Goal: Task Accomplishment & Management: Complete application form

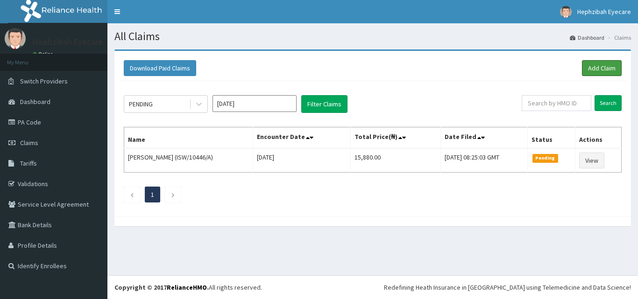
click at [599, 69] on link "Add Claim" at bounding box center [602, 68] width 40 height 16
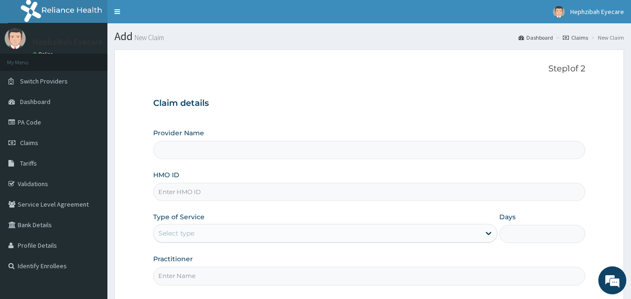
click at [198, 193] on input "HMO ID" at bounding box center [369, 192] width 432 height 18
type input "Hephzibah Eye Care - Ajah"
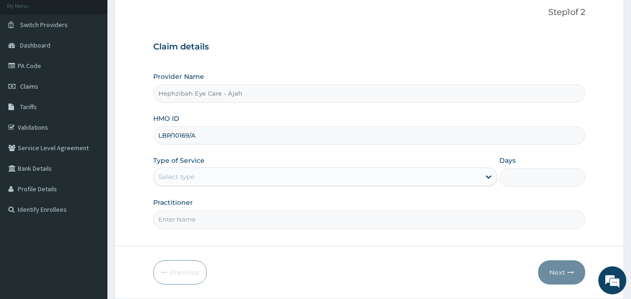
scroll to position [87, 0]
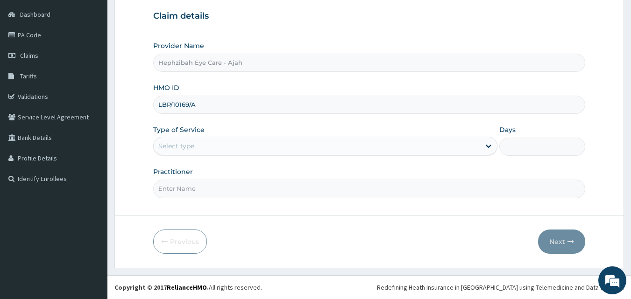
type input "LBP/10169/A"
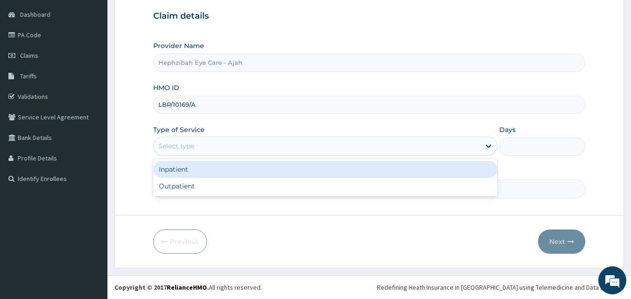
click at [198, 149] on div "Select type" at bounding box center [317, 146] width 326 height 15
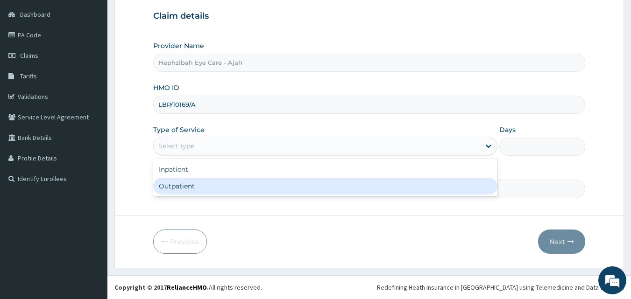
click at [188, 184] on div "Outpatient" at bounding box center [325, 186] width 344 height 17
type input "1"
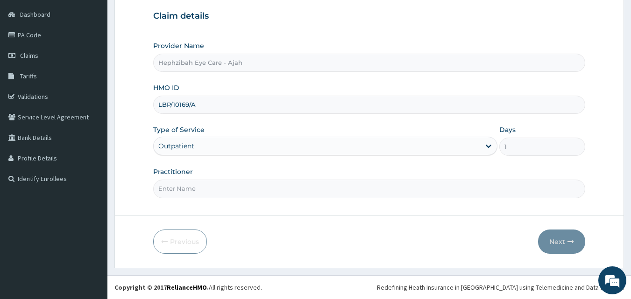
click at [194, 191] on input "Practitioner" at bounding box center [369, 189] width 432 height 18
type input "DR VICTORY"
click at [553, 238] on button "Next" at bounding box center [561, 242] width 47 height 24
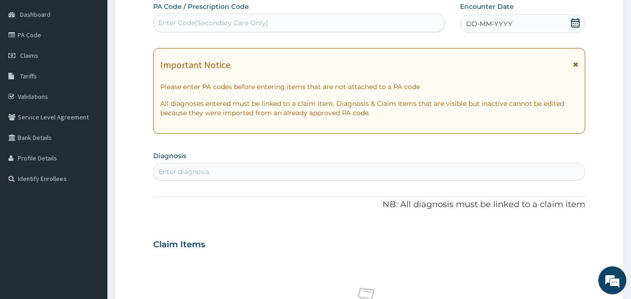
click at [288, 21] on div "Enter Code(Secondary Care Only)" at bounding box center [299, 22] width 291 height 15
paste input "PA/905A70"
type input "PA/905A70"
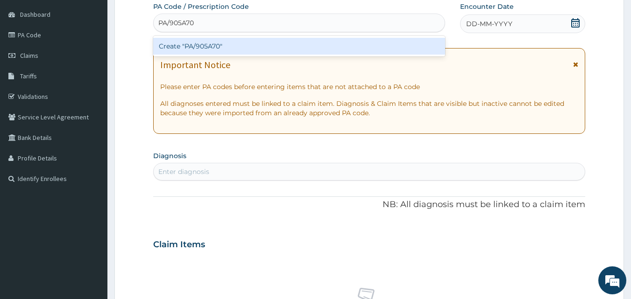
click at [305, 51] on div "Create "PA/905A70"" at bounding box center [299, 46] width 292 height 17
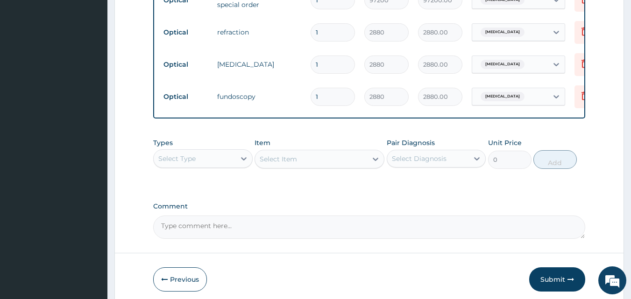
scroll to position [466, 0]
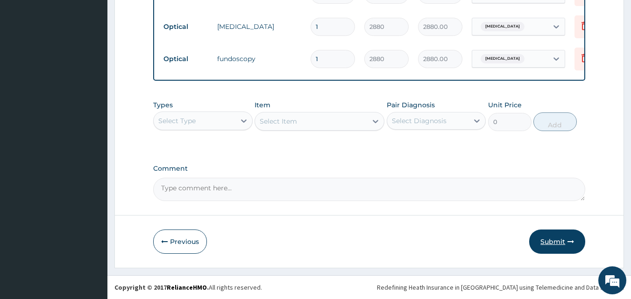
click at [560, 243] on button "Submit" at bounding box center [557, 242] width 56 height 24
